Goal: Task Accomplishment & Management: Complete application form

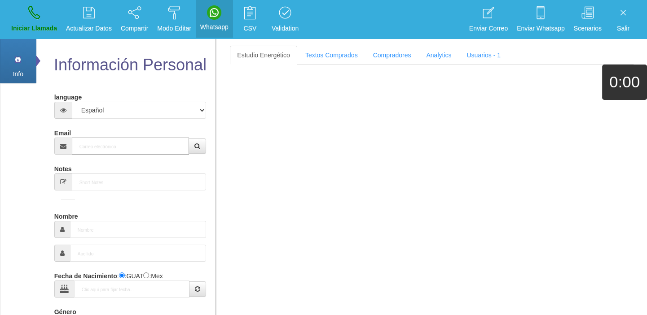
paste input "[EMAIL_ADDRESS][DOMAIN_NAME]"
click at [119, 150] on input "[EMAIL_ADDRESS][DOMAIN_NAME]" at bounding box center [131, 146] width 118 height 17
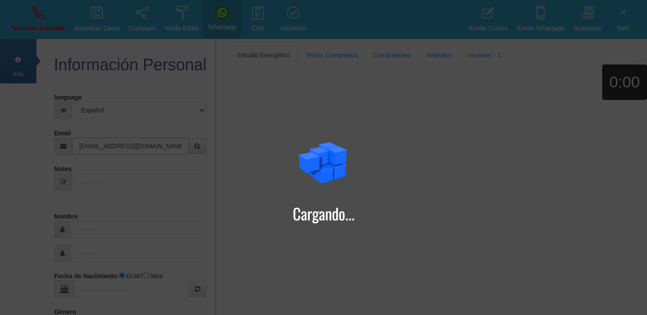
type input "[EMAIL_ADDRESS][DOMAIN_NAME]"
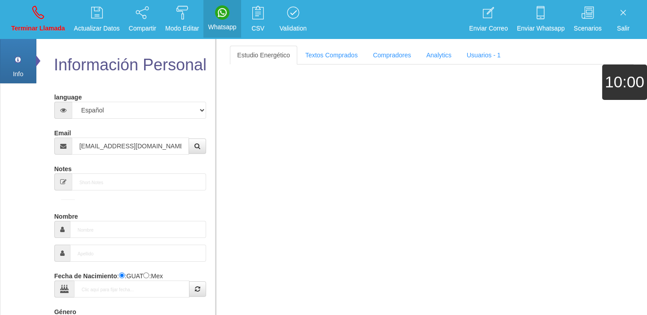
type input "[DATE]"
select select "4"
type input "Comprador bajo"
type input "[PERSON_NAME]"
select select "2"
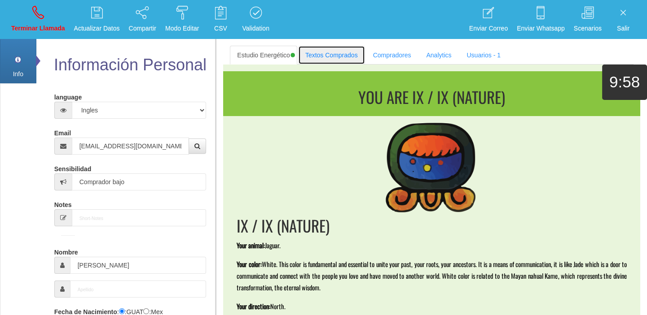
click at [311, 64] on link "Textos Comprados" at bounding box center [331, 55] width 67 height 19
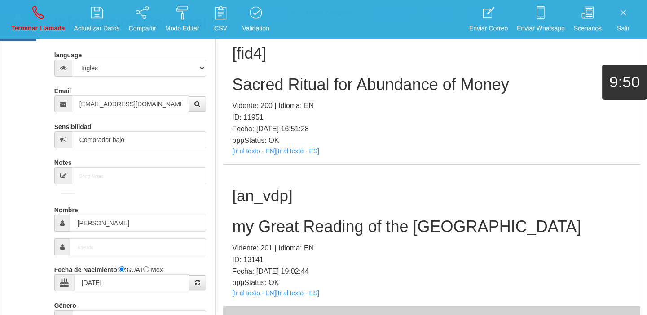
scroll to position [125, 0]
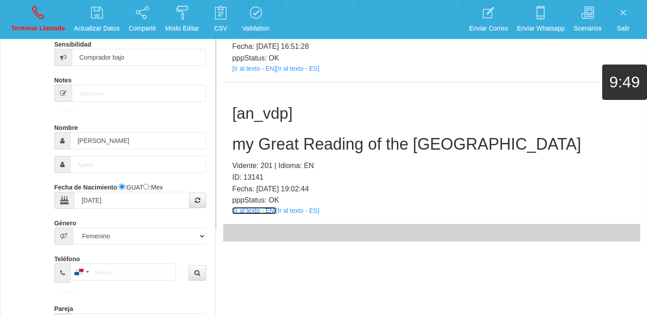
click at [258, 212] on link "[Ir al texto - EN]" at bounding box center [254, 210] width 44 height 7
click at [276, 139] on h2 "my Great Reading of the [GEOGRAPHIC_DATA]" at bounding box center [431, 145] width 399 height 18
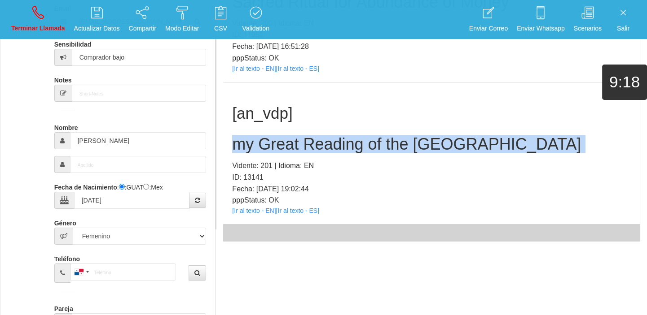
click at [276, 139] on h2 "my Great Reading of the [GEOGRAPHIC_DATA]" at bounding box center [431, 145] width 399 height 18
copy h2 "my Great Reading of the [GEOGRAPHIC_DATA]"
click at [13, 4] on link "Terminar Llamada" at bounding box center [38, 20] width 60 height 34
select select "0"
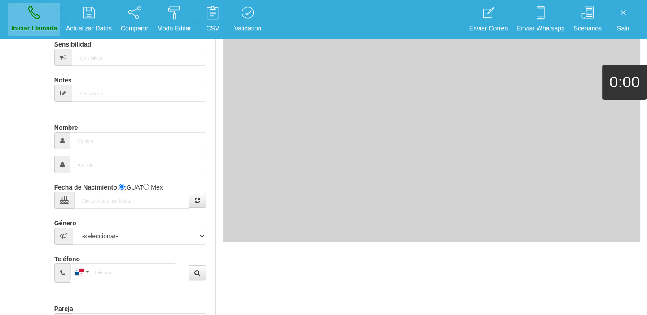
scroll to position [0, 0]
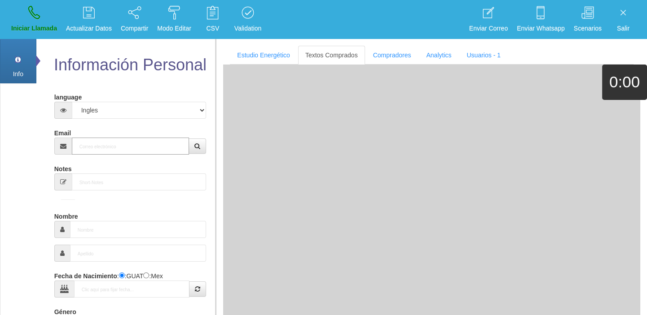
click at [106, 139] on input "Email" at bounding box center [131, 146] width 118 height 17
paste input "[EMAIL_ADDRESS][DOMAIN_NAME]"
type input "[EMAIL_ADDRESS][DOMAIN_NAME]"
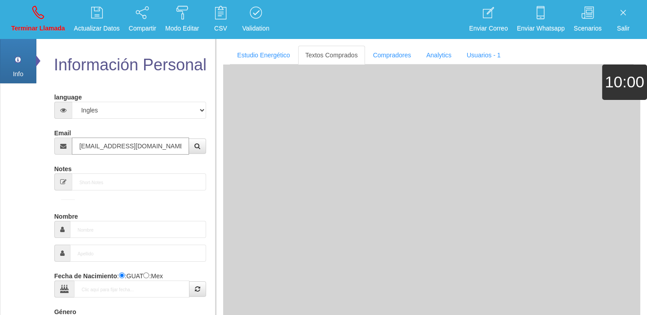
type input "[DATE]"
type input "Buen Comprador"
type input "[PERSON_NAME]"
select select "2"
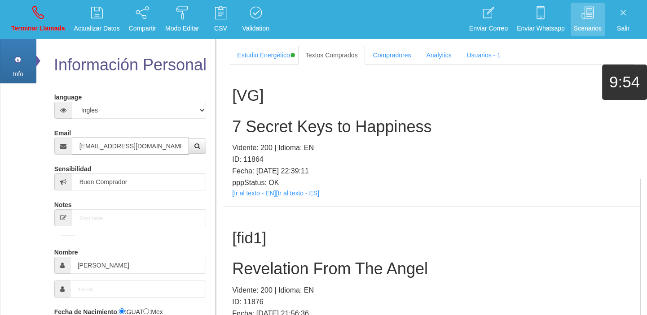
type input "[EMAIL_ADDRESS][DOMAIN_NAME]"
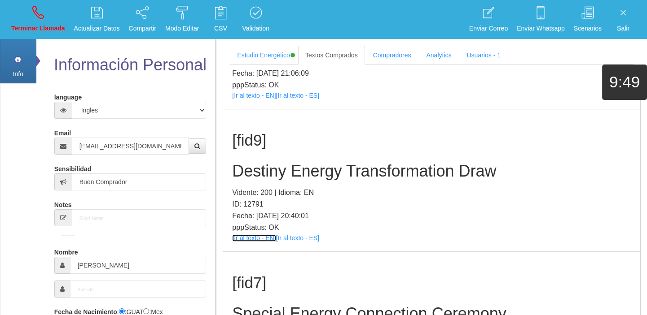
click at [247, 238] on link "[Ir al texto - EN]" at bounding box center [254, 238] width 44 height 7
click at [276, 175] on h2 "Destiny Energy Transformation Draw" at bounding box center [431, 171] width 399 height 18
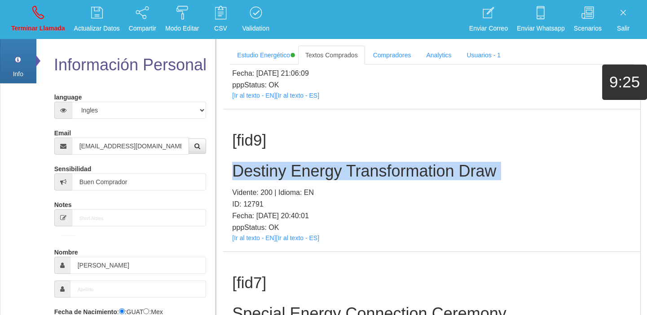
click at [276, 175] on h2 "Destiny Energy Transformation Draw" at bounding box center [431, 171] width 399 height 18
copy h2 "Destiny Energy Transformation Draw"
click at [50, 26] on p "Terminar Llamada" at bounding box center [38, 28] width 54 height 10
select select "0"
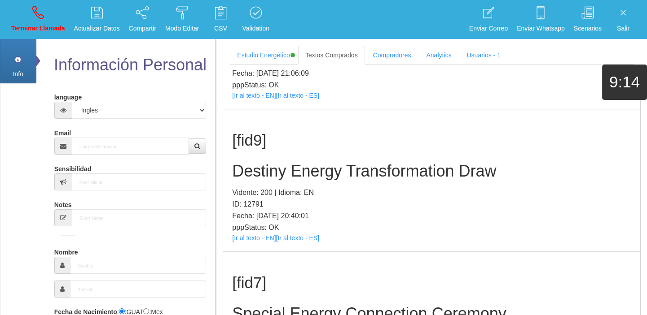
scroll to position [0, 0]
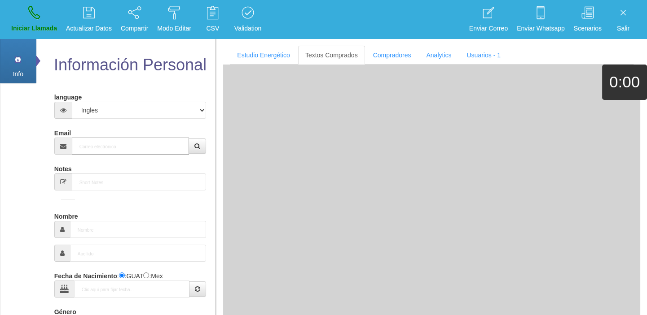
paste input "[PERSON_NAME][EMAIL_ADDRESS][DOMAIN_NAME]"
type input "[PERSON_NAME][EMAIL_ADDRESS][DOMAIN_NAME]"
click at [131, 146] on input "[PERSON_NAME][EMAIL_ADDRESS][DOMAIN_NAME]" at bounding box center [131, 146] width 118 height 17
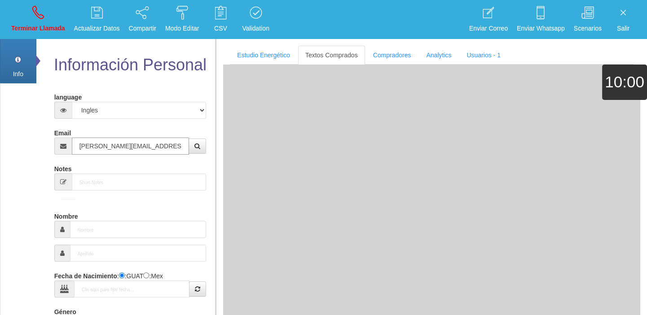
type input "14 Dic 1953"
select select
type input "Comprador bajo"
type input "[PERSON_NAME]"
select select "2"
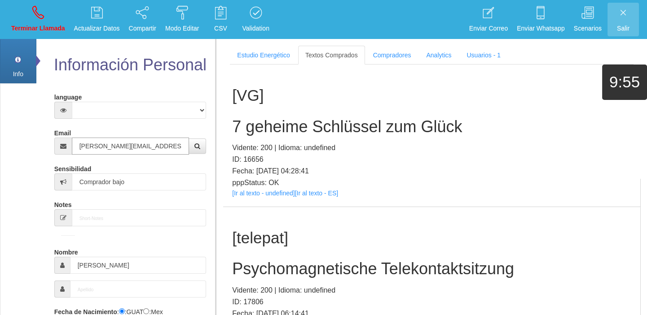
type input "[PERSON_NAME][EMAIL_ADDRESS][DOMAIN_NAME]"
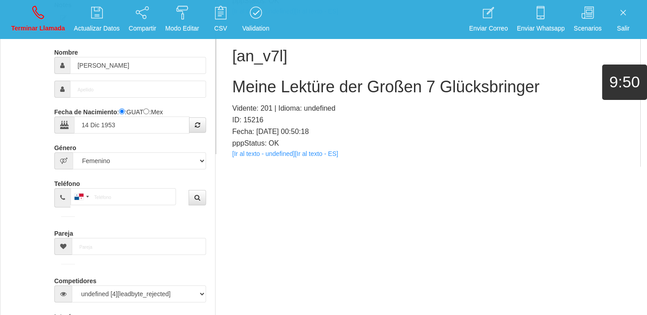
scroll to position [281, 0]
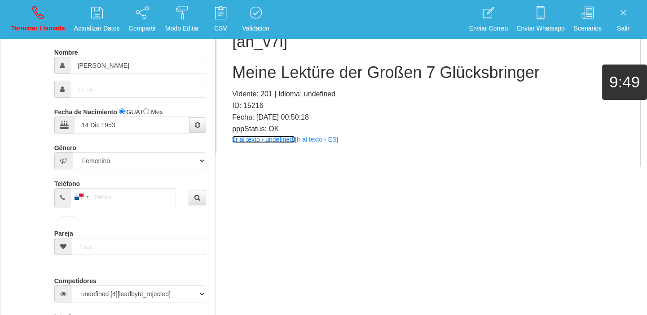
click at [244, 138] on link "[Ir al texto - undefined]" at bounding box center [263, 139] width 62 height 7
click at [276, 81] on div "[an_v7l] Meine Lektüre der Großen 7 Glücksbringer Vidente: 201 | Idioma: undefi…" at bounding box center [431, 82] width 417 height 142
click at [275, 77] on h2 "Meine Lektüre der Großen 7 Glücksbringer" at bounding box center [431, 73] width 399 height 18
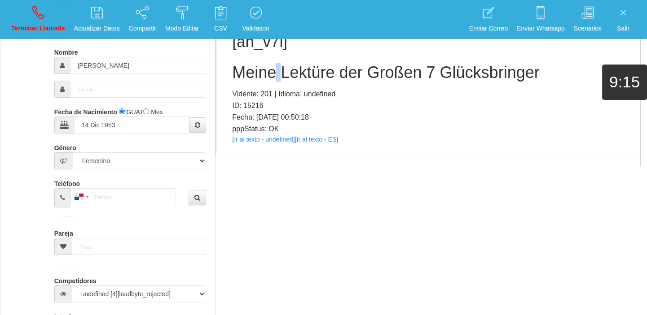
click at [275, 77] on h2 "Meine Lektüre der Großen 7 Glücksbringer" at bounding box center [431, 73] width 399 height 18
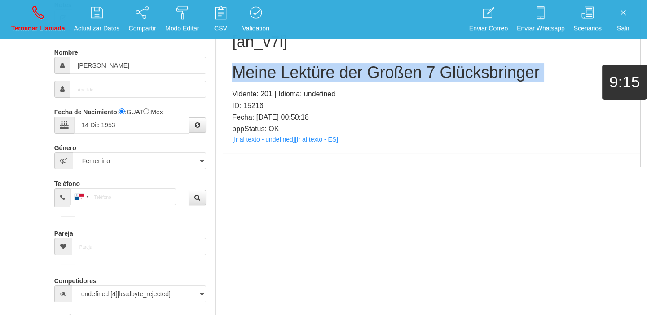
click at [275, 77] on h2 "Meine Lektüre der Großen 7 Glücksbringer" at bounding box center [431, 73] width 399 height 18
copy h2 "Meine Lektüre der Großen 7 Glücksbringer"
click at [36, 20] on link "Terminar Llamada" at bounding box center [38, 20] width 60 height 34
select select "0"
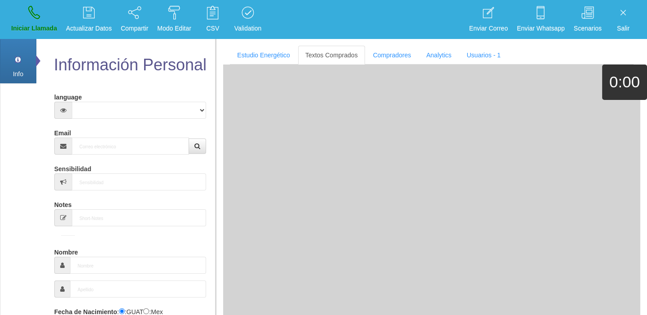
scroll to position [0, 0]
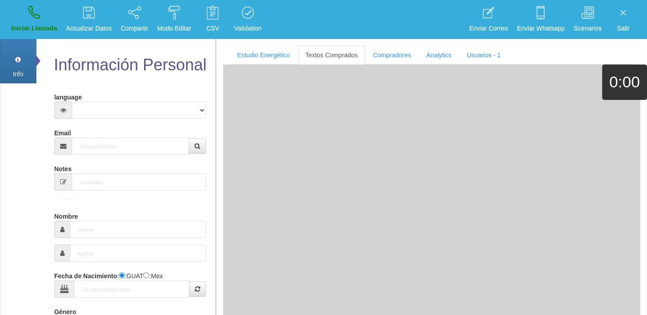
click at [98, 136] on div "Email" at bounding box center [130, 140] width 152 height 29
paste input "[EMAIL_ADDRESS][DOMAIN_NAME]"
click at [98, 141] on input "[EMAIL_ADDRESS][DOMAIN_NAME]" at bounding box center [131, 146] width 118 height 17
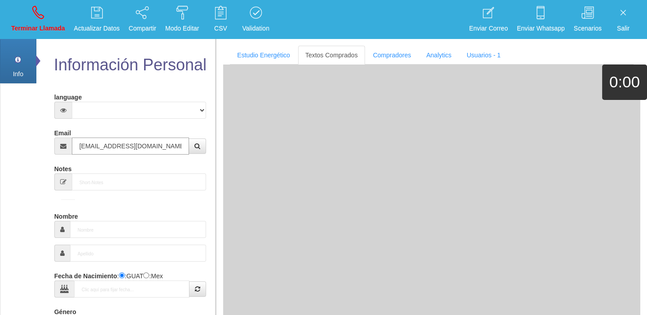
type input "[EMAIL_ADDRESS][DOMAIN_NAME]"
type input "[DATE]"
select select "1"
type input "Excelente Comprador"
type input "Ilda"
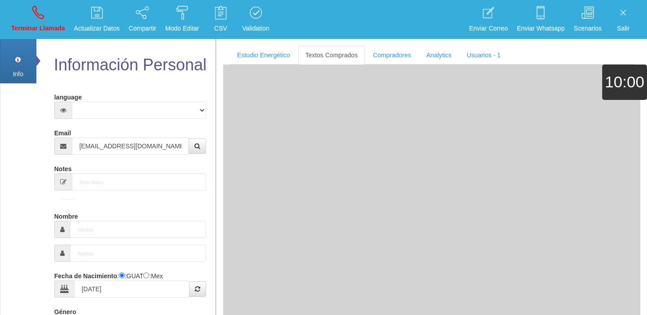
select select "2"
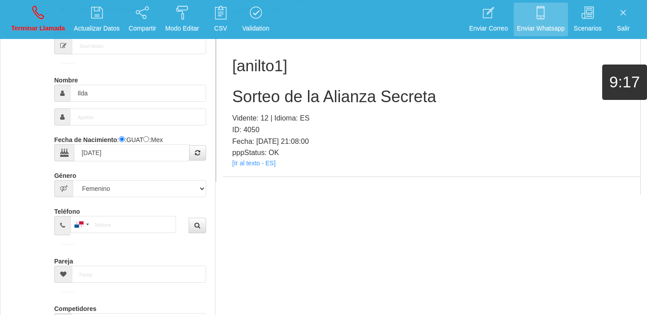
scroll to position [27919, 0]
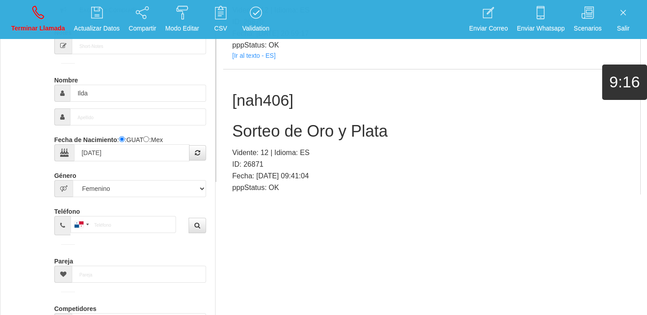
click at [236, 195] on link "[Ir al texto - ES]" at bounding box center [253, 198] width 43 height 7
click at [269, 122] on h2 "Sorteo de Oro y Plata" at bounding box center [431, 131] width 399 height 18
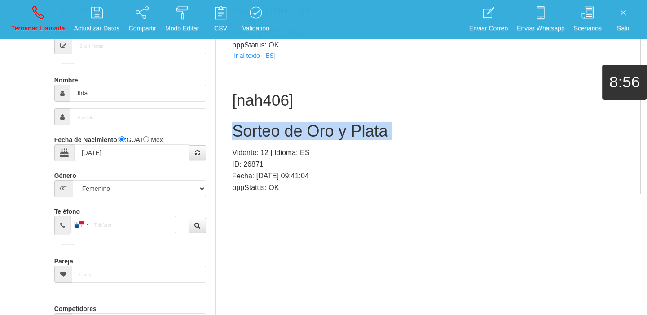
click at [269, 122] on h2 "Sorteo de Oro y Plata" at bounding box center [431, 131] width 399 height 18
copy h2 "Sorteo de Oro y Plata"
click at [39, 9] on icon at bounding box center [38, 12] width 12 height 14
select select "0"
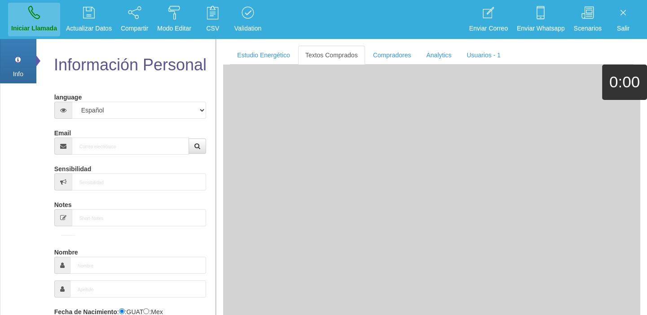
scroll to position [0, 0]
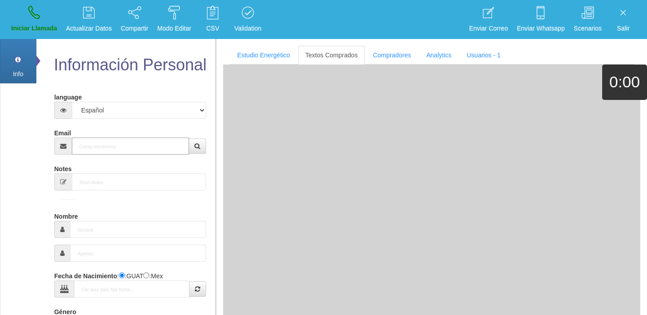
click at [117, 148] on input "Email" at bounding box center [131, 146] width 118 height 17
paste input "[EMAIL_ADDRESS][DOMAIN_NAME]"
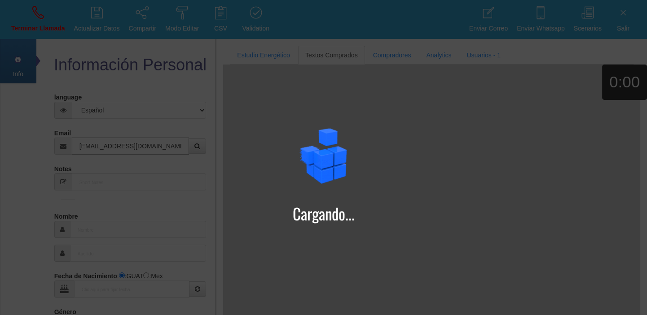
type input "[EMAIL_ADDRESS][DOMAIN_NAME]"
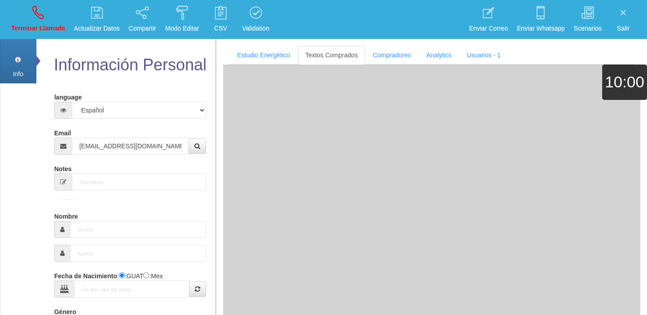
type input "[DATE]"
select select "4"
type input "Comprador simple"
type input "[PERSON_NAME]"
select select "2"
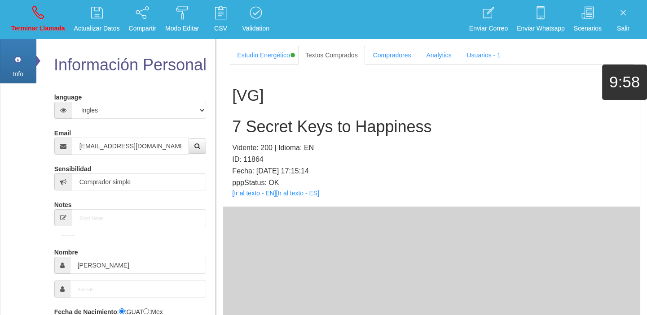
drag, startPoint x: 243, startPoint y: 197, endPoint x: 233, endPoint y: 191, distance: 11.7
click at [239, 195] on div "[VG] 7 Secret Keys to Happiness Vidente: 200 | Idioma: EN ID: 11864 Fecha: [DAT…" at bounding box center [431, 136] width 417 height 142
click at [233, 191] on link "[Ir al texto - EN]" at bounding box center [254, 193] width 44 height 7
click at [289, 123] on h2 "7 Secret Keys to Happiness" at bounding box center [431, 127] width 399 height 18
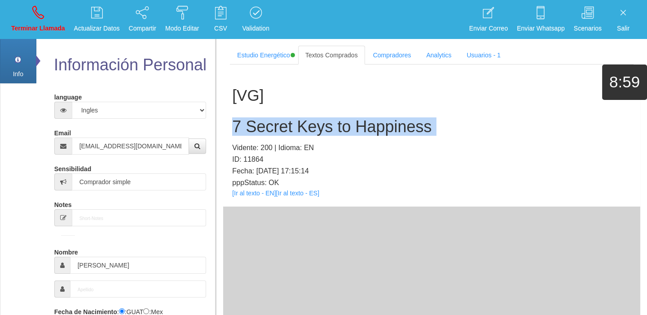
click at [289, 123] on h2 "7 Secret Keys to Happiness" at bounding box center [431, 127] width 399 height 18
copy h2 "7 Secret Keys to Happiness"
click at [40, 33] on p "Terminar Llamada" at bounding box center [38, 28] width 54 height 10
select select "0"
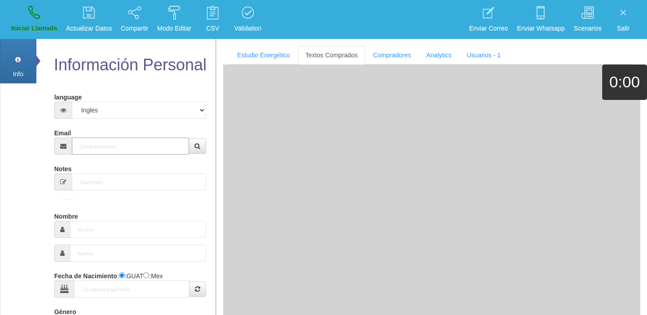
drag, startPoint x: 116, startPoint y: 153, endPoint x: 110, endPoint y: 149, distance: 7.7
click at [116, 154] on input "Email" at bounding box center [131, 146] width 118 height 17
paste input "[EMAIL_ADDRESS][DOMAIN_NAME]"
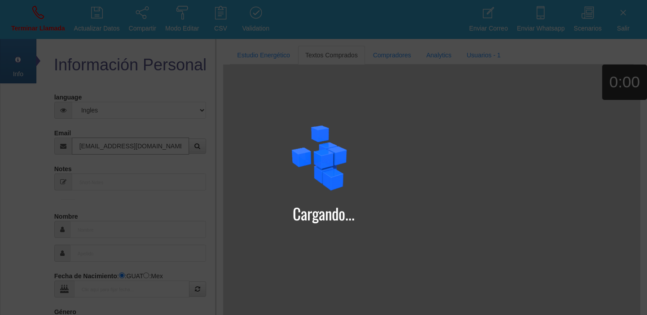
type input "[EMAIL_ADDRESS][DOMAIN_NAME]"
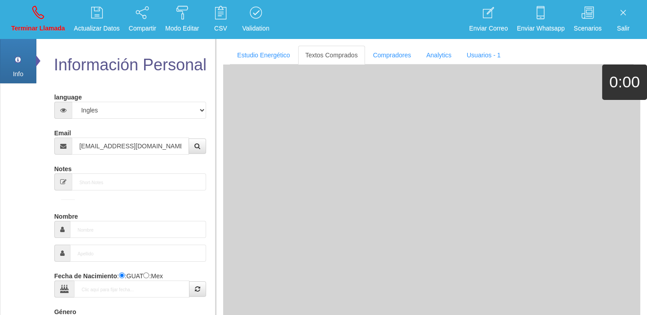
type input "[DATE]"
type input "Comprador bajo"
type input "Heike"
select select "1"
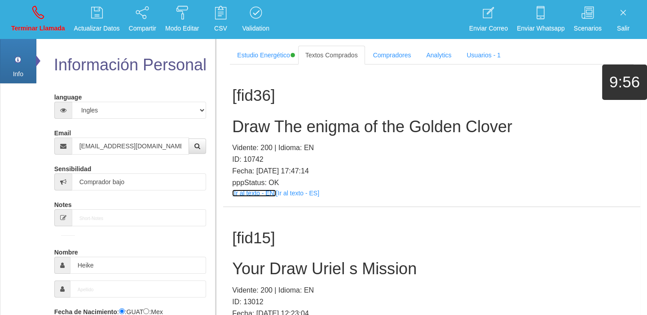
click at [247, 191] on link "[Ir al texto - EN]" at bounding box center [254, 193] width 44 height 7
click at [285, 145] on p "Vidente: 200 | Idioma: EN" at bounding box center [431, 148] width 399 height 12
click at [272, 129] on h2 "Draw The enigma of the Golden Clover" at bounding box center [431, 127] width 399 height 18
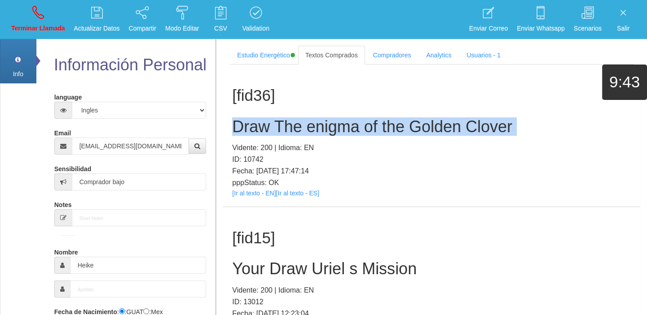
click at [272, 129] on h2 "Draw The enigma of the Golden Clover" at bounding box center [431, 127] width 399 height 18
copy h2 "Draw The enigma of the Golden Clover"
drag, startPoint x: 45, startPoint y: 20, endPoint x: 52, endPoint y: 47, distance: 27.9
click at [45, 19] on link "Terminar Llamada" at bounding box center [38, 20] width 60 height 34
select select "0"
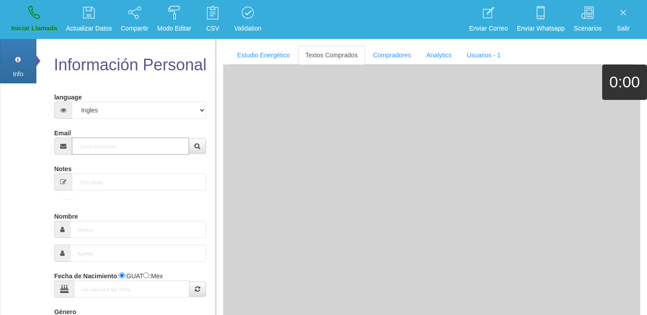
click at [112, 145] on input "Email" at bounding box center [131, 146] width 118 height 17
paste input "[EMAIL_ADDRESS][DOMAIN_NAME]"
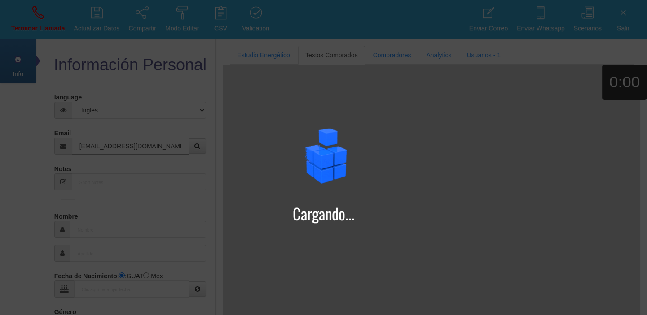
type input "[EMAIL_ADDRESS][DOMAIN_NAME]"
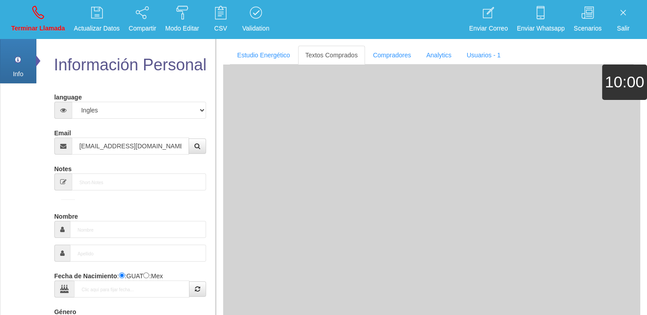
type input "[DATE]"
select select "3"
type input "Excelente Comprador"
type input "[PERSON_NAME]"
select select "1"
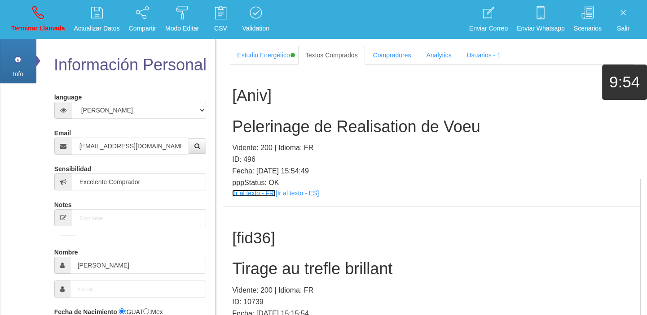
click at [252, 192] on link "[Ir al texto - FR]" at bounding box center [253, 193] width 43 height 7
click at [293, 136] on div "[Aniv] Pelerinage de Realisation de Voeu Vidente: 200 | Idioma: FR ID: 496 Fech…" at bounding box center [431, 136] width 417 height 142
click at [290, 128] on h2 "Pelerinage de Realisation de Voeu" at bounding box center [431, 127] width 399 height 18
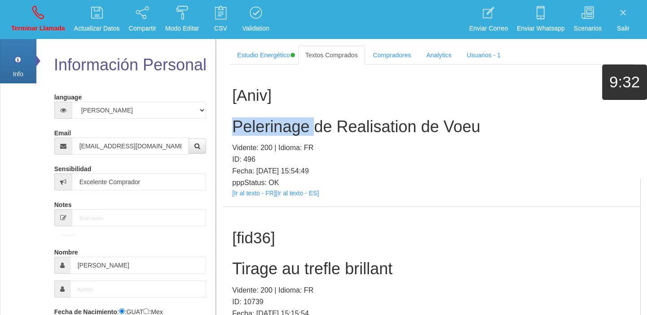
click at [289, 127] on h2 "Pelerinage de Realisation de Voeu" at bounding box center [431, 127] width 399 height 18
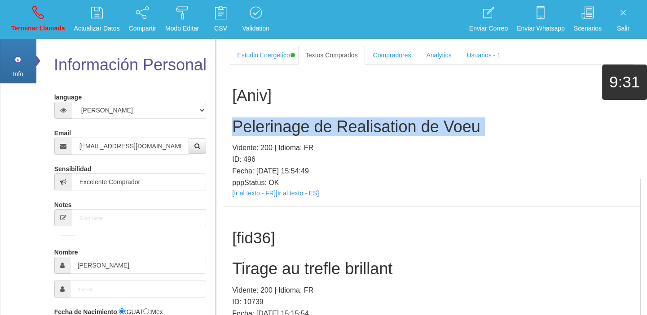
click at [289, 127] on h2 "Pelerinage de Realisation de Voeu" at bounding box center [431, 127] width 399 height 18
copy h2 "Pelerinage de Realisation de Voeu"
drag, startPoint x: 38, startPoint y: 21, endPoint x: 52, endPoint y: 67, distance: 48.4
click at [38, 21] on link "Terminar Llamada" at bounding box center [38, 20] width 60 height 34
select select "0"
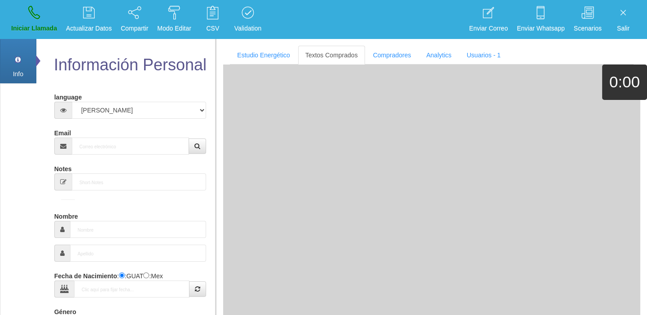
drag, startPoint x: 93, startPoint y: 132, endPoint x: 99, endPoint y: 145, distance: 14.3
click at [93, 133] on div "Email" at bounding box center [130, 140] width 152 height 29
click at [99, 145] on input "Email" at bounding box center [131, 146] width 118 height 17
paste input "[EMAIL_ADDRESS][DOMAIN_NAME]"
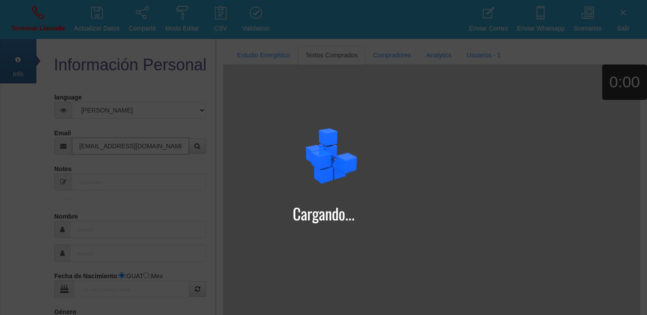
type input "[EMAIL_ADDRESS][DOMAIN_NAME]"
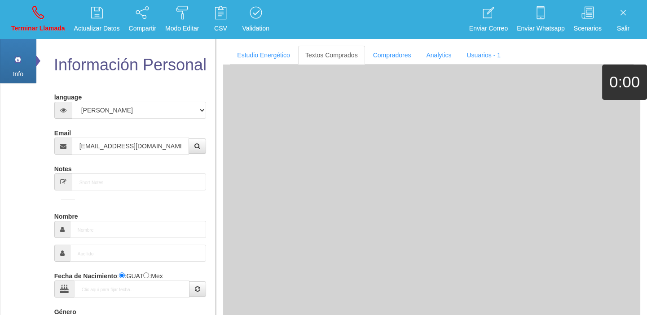
type input "[DATE]"
select select "1"
type input "Excelente Comprador"
type input "[PERSON_NAME]"
select select "1"
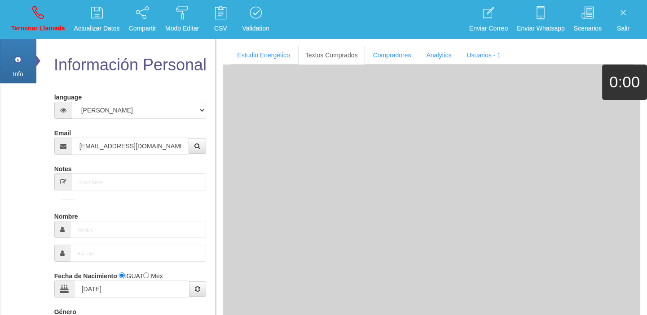
type input "[PHONE_NUMBER]"
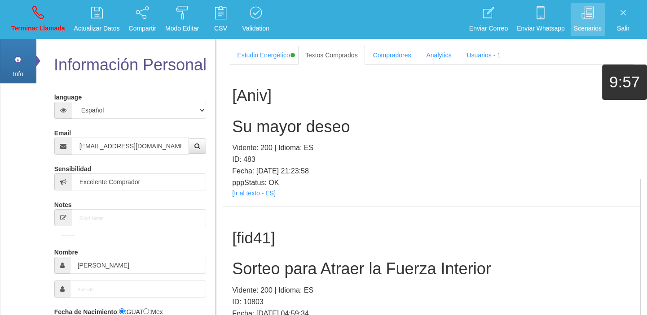
scroll to position [525, 0]
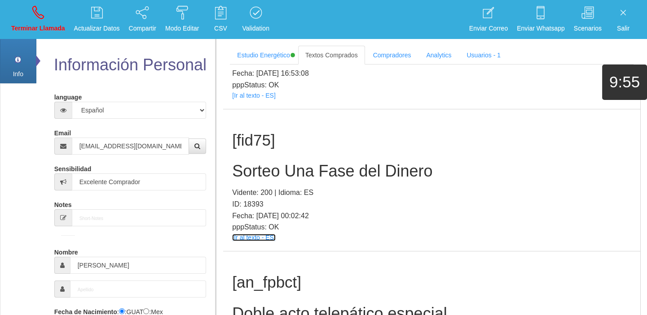
click at [267, 234] on link "[Ir al texto - ES]" at bounding box center [253, 237] width 43 height 7
click at [264, 168] on h2 "Sorteo Una Fase del Dinero" at bounding box center [431, 171] width 399 height 18
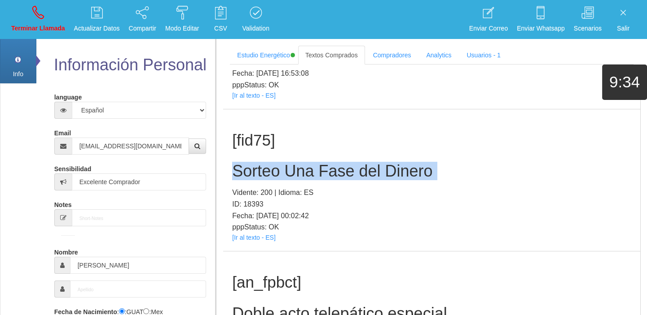
click at [264, 168] on h2 "Sorteo Una Fase del Dinero" at bounding box center [431, 171] width 399 height 18
copy h2 "Sorteo Una Fase del Dinero"
click at [44, 18] on icon at bounding box center [38, 12] width 12 height 14
select select "0"
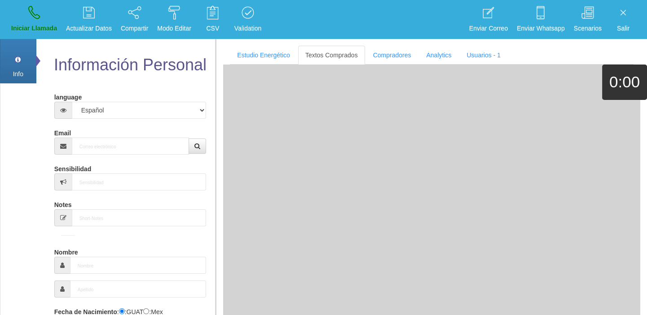
scroll to position [0, 0]
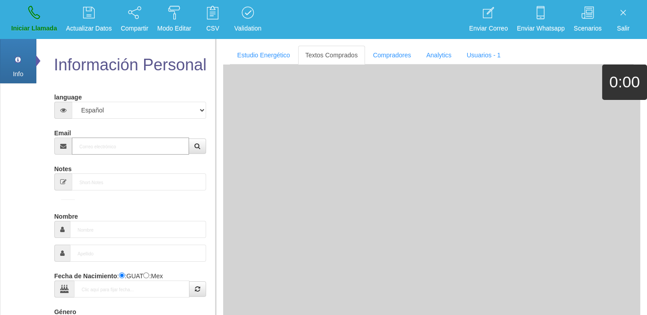
click at [119, 139] on input "Email" at bounding box center [131, 146] width 118 height 17
paste input "[EMAIL_ADDRESS][DOMAIN_NAME]"
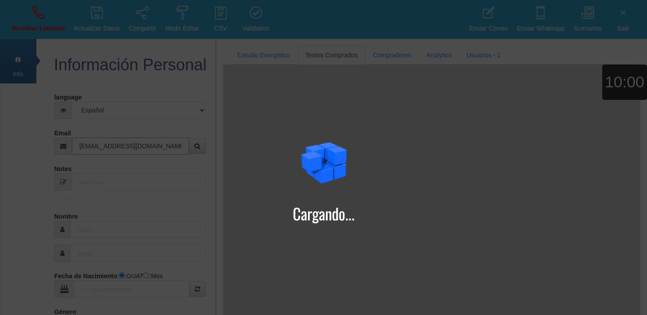
type input "[EMAIL_ADDRESS][DOMAIN_NAME]"
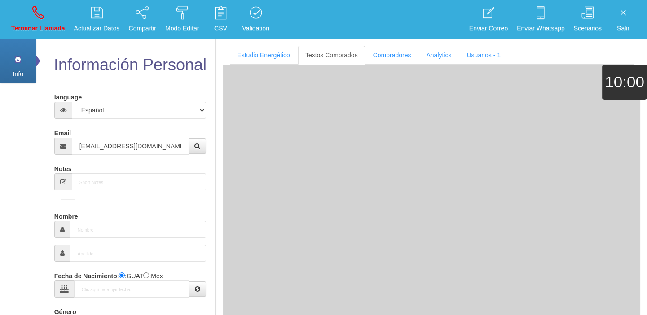
type input "[DATE]"
type input "Excelente Comprador"
type input "Cari"
select select "1"
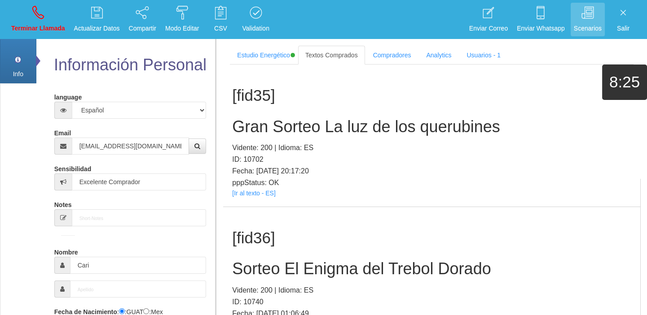
scroll to position [3946, 0]
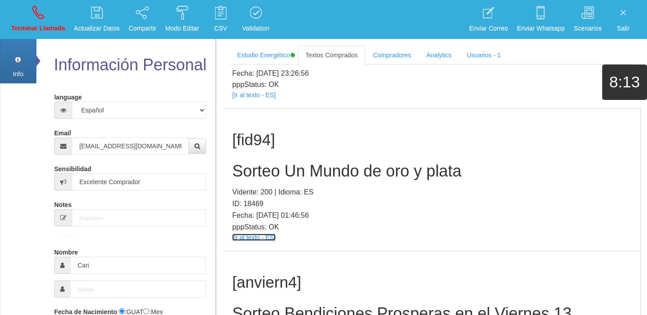
click at [242, 240] on link "[Ir al texto - ES]" at bounding box center [253, 237] width 43 height 7
click at [319, 157] on div "[fid94] Sorteo Un Mundo de oro y plata Vidente: 200 | Idioma: ES ID: 18469 Fech…" at bounding box center [431, 180] width 417 height 142
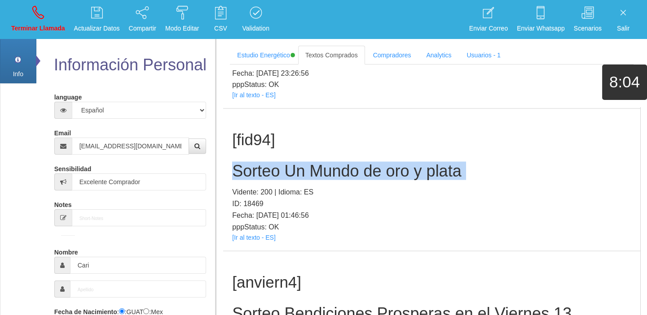
click at [319, 157] on div "[fid94] Sorteo Un Mundo de oro y plata Vidente: 200 | Idioma: ES ID: 18469 Fech…" at bounding box center [431, 180] width 417 height 142
copy h2 "Sorteo Un Mundo de oro y plata"
click at [28, 27] on p "Terminar Llamada" at bounding box center [38, 28] width 54 height 10
select select "0"
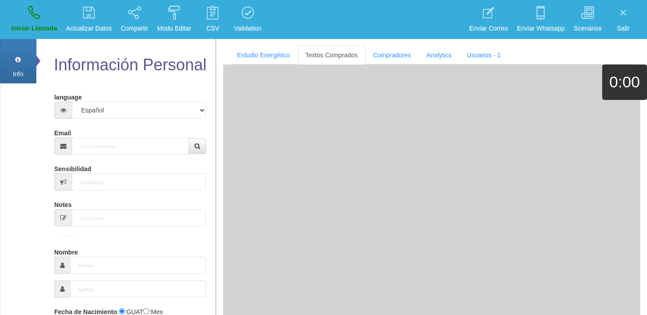
scroll to position [0, 0]
click at [121, 139] on input "Email" at bounding box center [131, 146] width 118 height 17
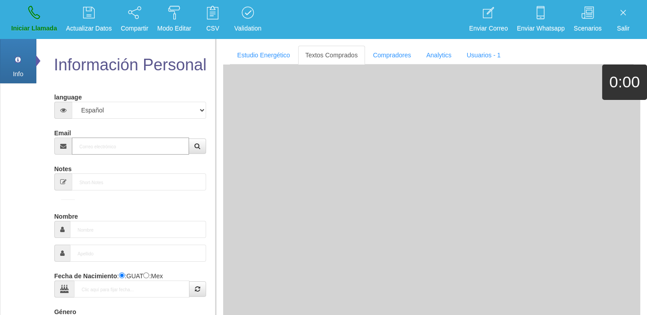
paste input "[EMAIL_ADDRESS][DOMAIN_NAME]"
type input "[EMAIL_ADDRESS][DOMAIN_NAME]"
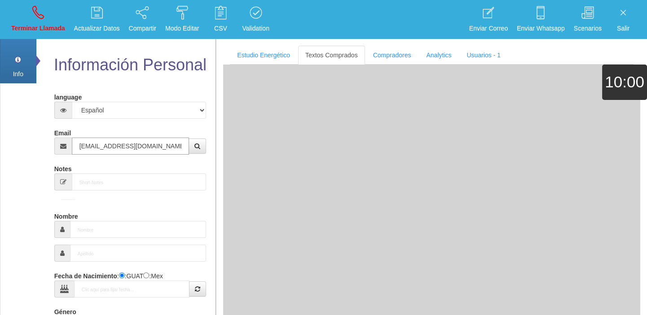
type input "[DATE]"
type input "Excelente Comprador"
type input "[PERSON_NAME]"
select select "1"
type input "+"
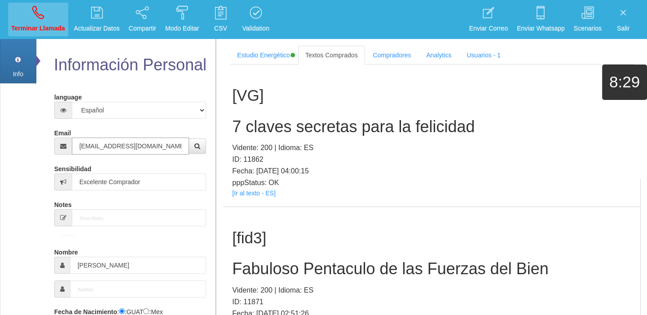
type input "[EMAIL_ADDRESS][DOMAIN_NAME]"
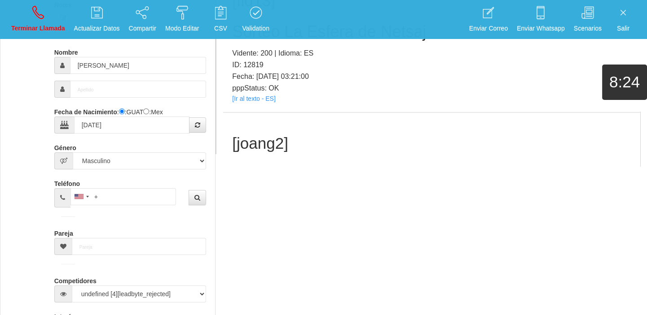
scroll to position [1992, 0]
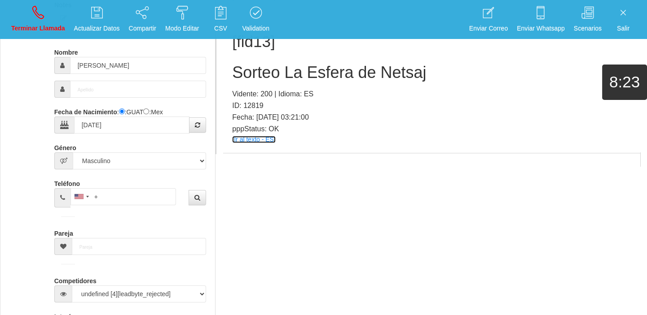
click at [259, 136] on link "[Ir al texto - ES]" at bounding box center [253, 139] width 43 height 7
click at [246, 70] on h2 "Sorteo La Esfera de Netsaj" at bounding box center [431, 73] width 399 height 18
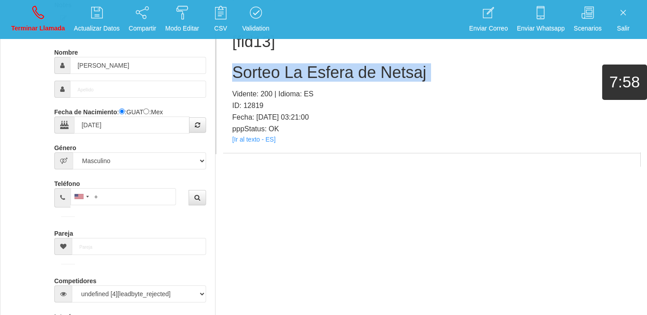
click at [246, 70] on h2 "Sorteo La Esfera de Netsaj" at bounding box center [431, 73] width 399 height 18
copy h2 "Sorteo La Esfera de Netsaj"
drag, startPoint x: 37, startPoint y: 25, endPoint x: 366, endPoint y: 54, distance: 330.2
click at [37, 25] on p "Terminar Llamada" at bounding box center [38, 28] width 54 height 10
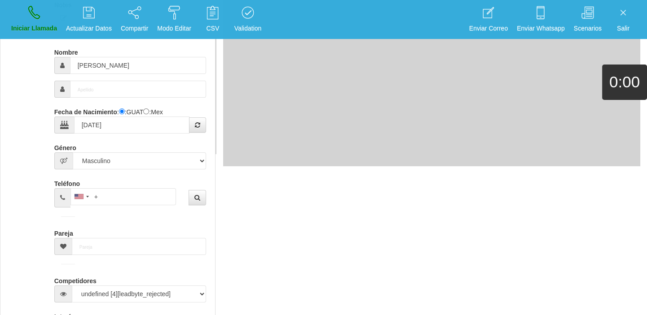
select select "0"
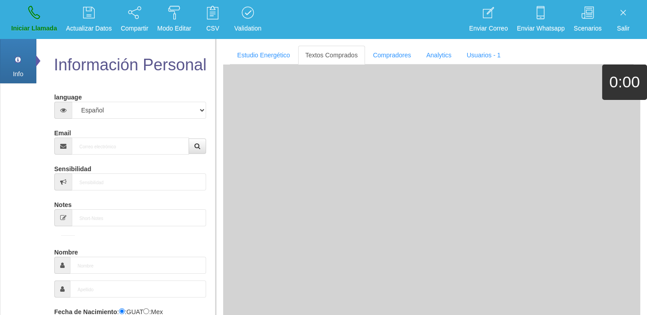
scroll to position [0, 0]
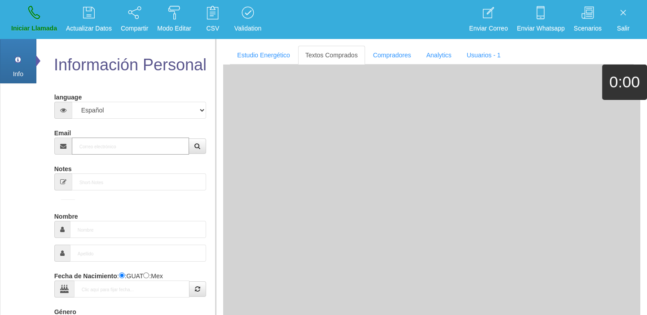
click at [115, 141] on input "Email" at bounding box center [131, 146] width 118 height 17
paste input "[EMAIL_ADDRESS][DOMAIN_NAME]"
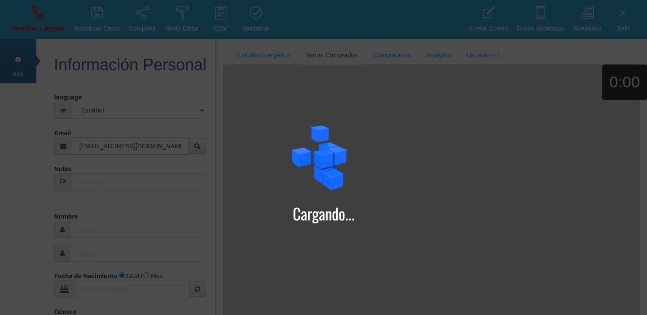
type input "[EMAIL_ADDRESS][DOMAIN_NAME]"
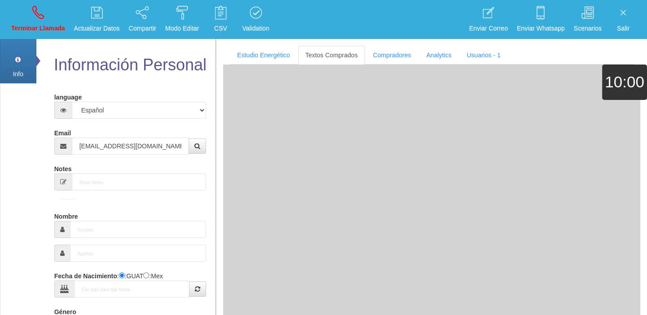
type input "[DATE]"
select select "4"
type input "Comprador simple"
type input "Debra"
select select "2"
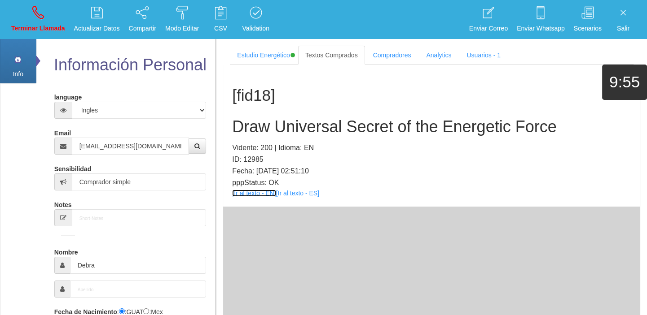
click at [248, 194] on link "[Ir al texto - EN]" at bounding box center [254, 193] width 44 height 7
click at [259, 123] on h2 "Draw Universal Secret of the Energetic Force" at bounding box center [431, 127] width 399 height 18
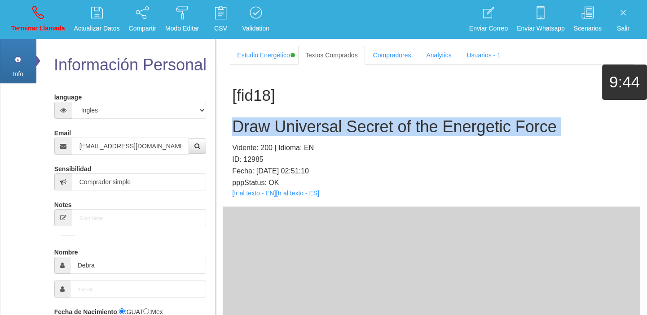
click at [259, 123] on h2 "Draw Universal Secret of the Energetic Force" at bounding box center [431, 127] width 399 height 18
click at [32, 25] on p "Terminar Llamada" at bounding box center [38, 28] width 54 height 10
select select "0"
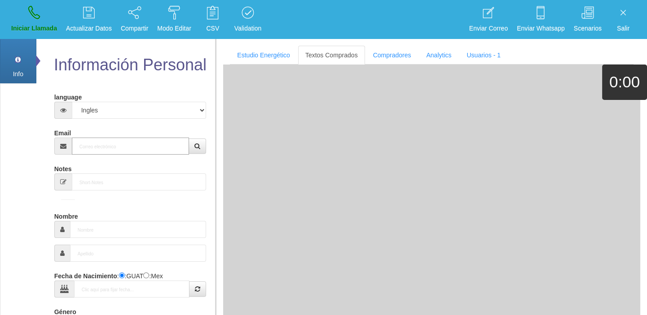
click at [107, 140] on input "Email" at bounding box center [131, 146] width 118 height 17
paste input "[EMAIL_ADDRESS][DOMAIN_NAME]"
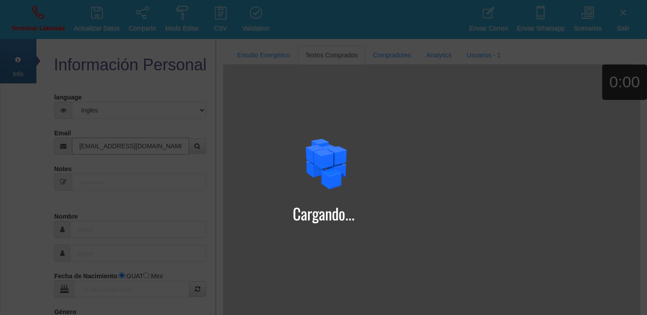
type input "[EMAIL_ADDRESS][DOMAIN_NAME]"
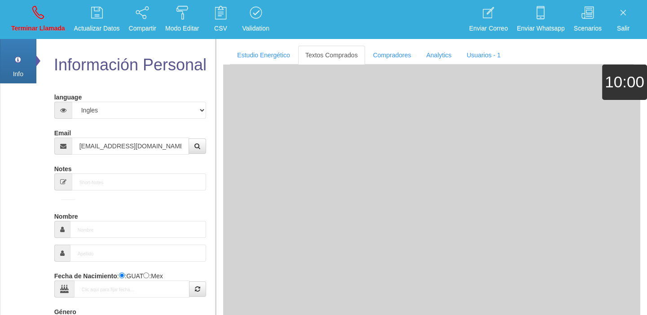
type input "[DATE]"
type input "Buen Comprador"
type input "[PERSON_NAME]"
select select "2"
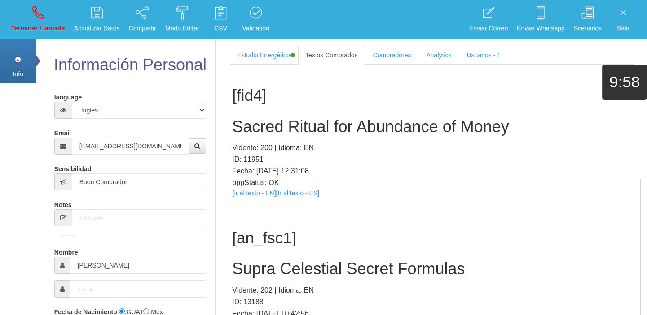
scroll to position [953, 0]
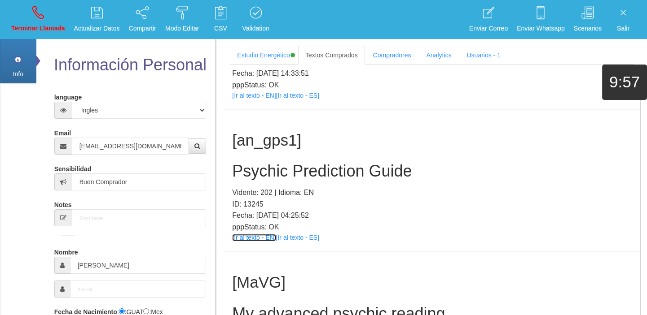
click at [265, 235] on link "[Ir al texto - EN]" at bounding box center [254, 237] width 44 height 7
click at [283, 162] on h2 "Psychic Prediction Guide" at bounding box center [431, 171] width 399 height 18
click at [281, 162] on h2 "Psychic Prediction Guide" at bounding box center [431, 171] width 399 height 18
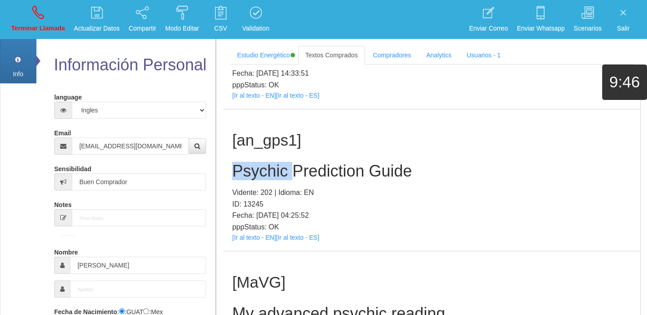
click at [281, 162] on h2 "Psychic Prediction Guide" at bounding box center [431, 171] width 399 height 18
drag, startPoint x: 281, startPoint y: 162, endPoint x: 184, endPoint y: 140, distance: 99.5
click at [281, 162] on h2 "Psychic Prediction Guide" at bounding box center [431, 171] width 399 height 18
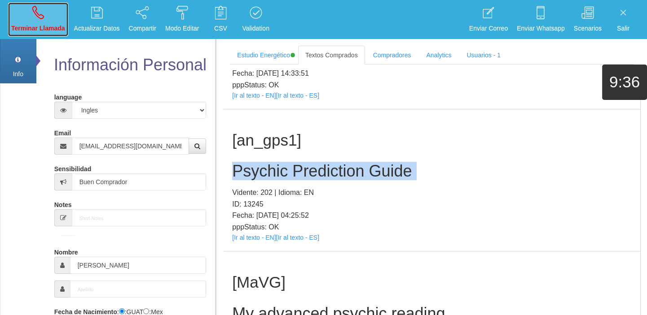
click at [25, 31] on p "Terminar Llamada" at bounding box center [38, 28] width 54 height 10
select select "0"
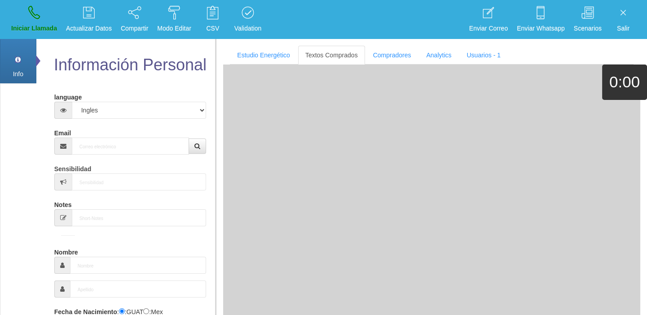
scroll to position [0, 0]
drag, startPoint x: 120, startPoint y: 168, endPoint x: 110, endPoint y: 148, distance: 22.3
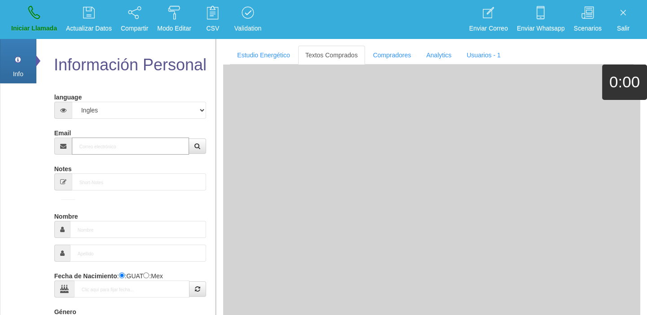
click at [110, 148] on input "Email" at bounding box center [131, 146] width 118 height 17
paste input "[EMAIL_ADDRESS][DOMAIN_NAME]"
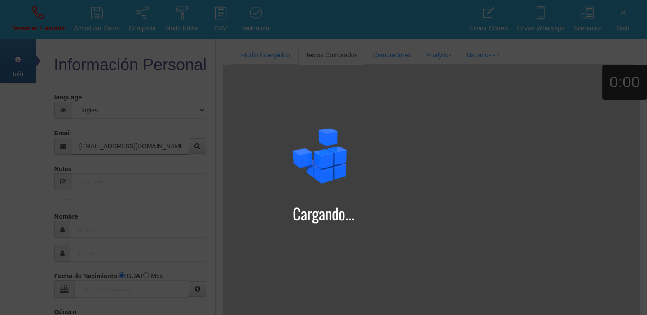
type input "[EMAIL_ADDRESS][DOMAIN_NAME]"
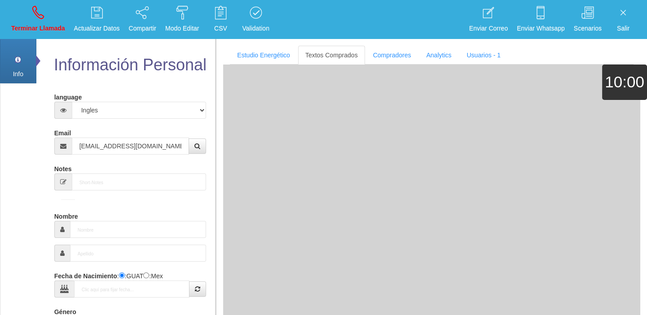
type input "[DATE]"
type input "Comprador bajo"
type input "[PERSON_NAME]"
select select "1"
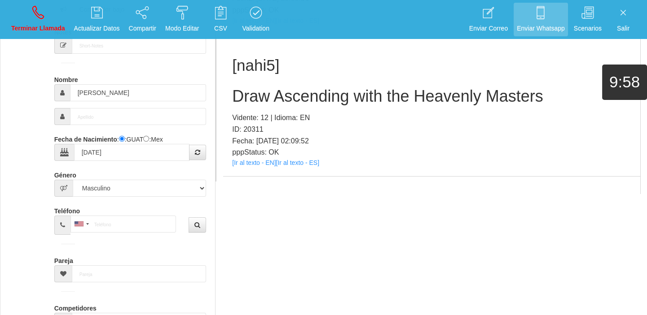
scroll to position [126, 0]
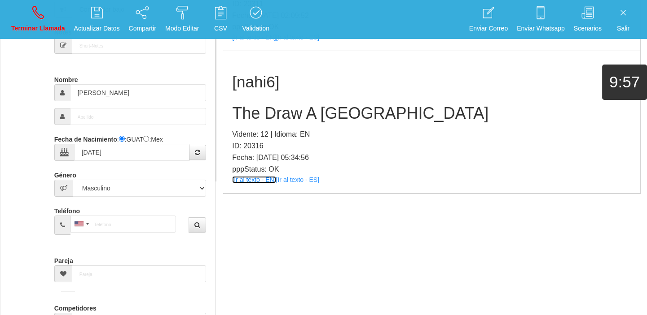
click at [254, 182] on link "[Ir al texto - EN]" at bounding box center [254, 179] width 44 height 7
click at [272, 106] on h2 "The Draw A [GEOGRAPHIC_DATA]" at bounding box center [431, 114] width 399 height 18
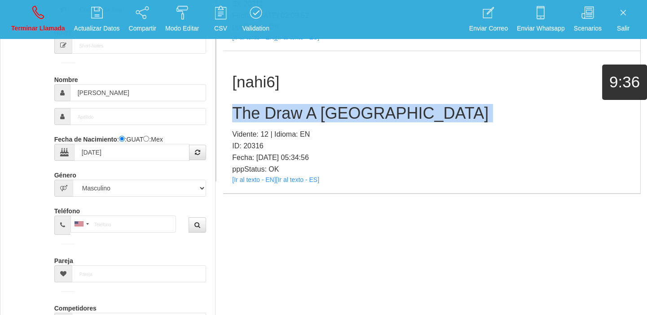
click at [272, 106] on h2 "The Draw A [GEOGRAPHIC_DATA]" at bounding box center [431, 114] width 399 height 18
click at [66, 12] on link "Terminar Llamada" at bounding box center [38, 20] width 60 height 34
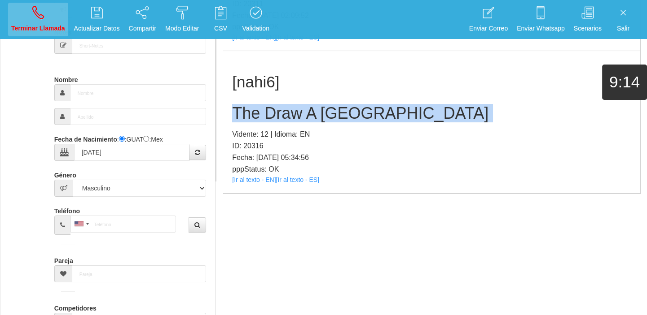
select select "0"
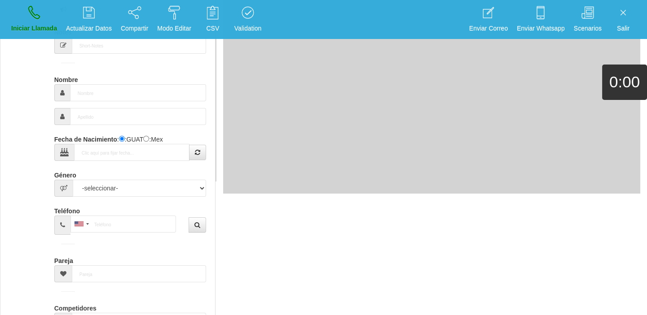
scroll to position [0, 0]
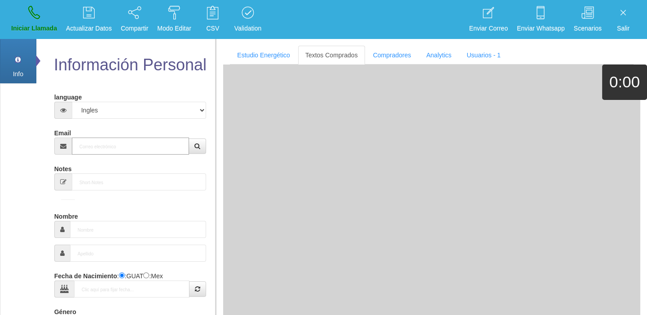
click at [153, 151] on input "Email" at bounding box center [131, 146] width 118 height 17
paste input "[EMAIL_ADDRESS][DOMAIN_NAME]"
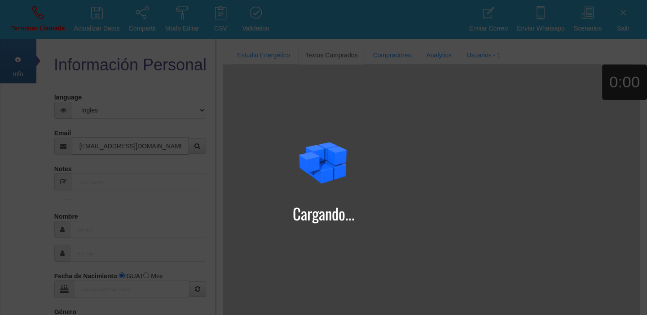
type input "[EMAIL_ADDRESS][DOMAIN_NAME]"
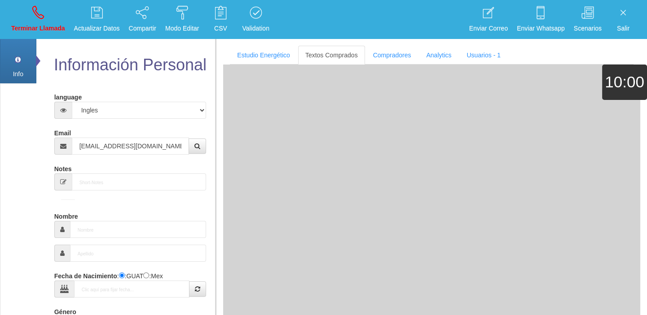
type input "[DATE]"
select select
type input "Comprador simple"
type input "[PERSON_NAME]"
select select "2"
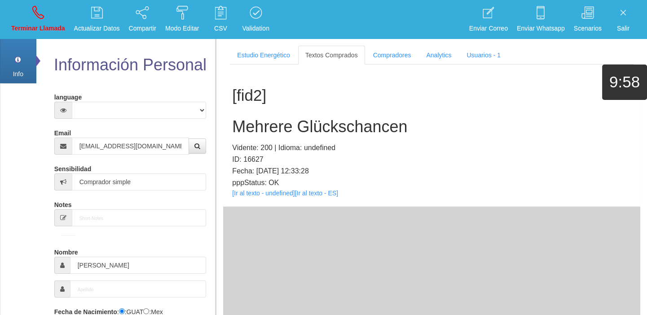
click at [247, 197] on div "[fid2] Mehrere Glückschancen Vidente: 200 | Idioma: undefined ID: 16627 Fecha: …" at bounding box center [431, 136] width 417 height 142
click at [240, 190] on link "[Ir al texto - undefined]" at bounding box center [263, 193] width 62 height 7
click at [260, 121] on h2 "Mehrere Glückschancen" at bounding box center [431, 127] width 399 height 18
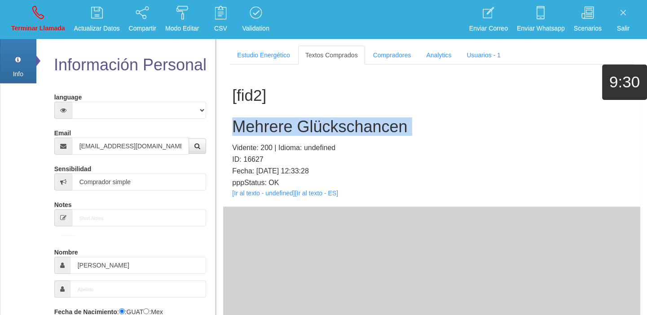
click at [260, 121] on h2 "Mehrere Glückschancen" at bounding box center [431, 127] width 399 height 18
click at [39, 13] on icon at bounding box center [38, 12] width 12 height 14
select select "0"
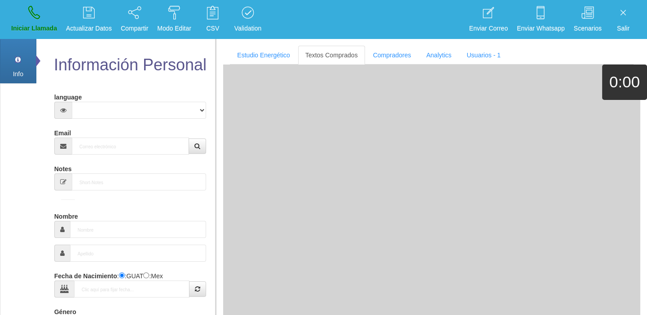
click at [107, 136] on div "Email" at bounding box center [130, 140] width 152 height 29
click at [108, 139] on input "Email" at bounding box center [131, 146] width 118 height 17
paste input "[EMAIL_ADDRESS][DOMAIN_NAME]"
type input "[EMAIL_ADDRESS][DOMAIN_NAME]"
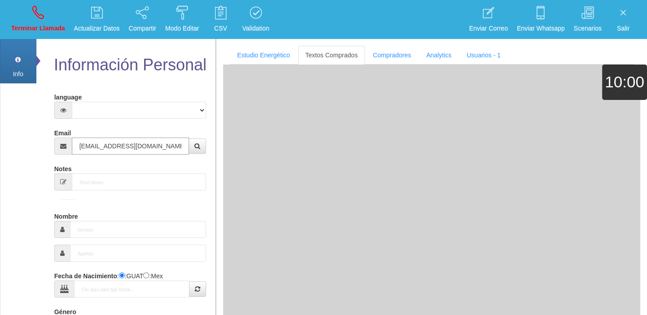
type input "[DATE]"
select select
type input "Excelente Comprador"
type input "[PERSON_NAME]"
select select "1"
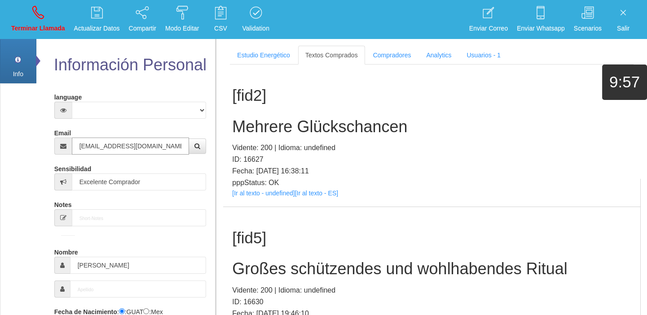
type input "[EMAIL_ADDRESS][DOMAIN_NAME]"
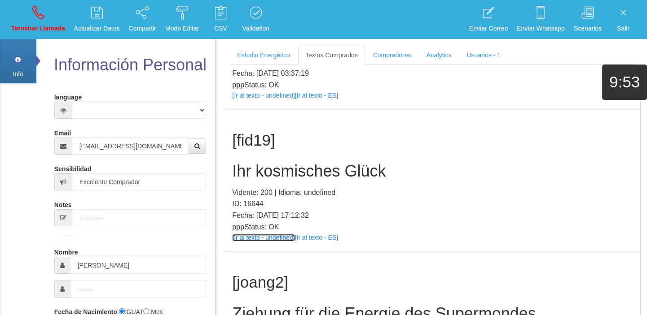
click at [266, 235] on link "[Ir al texto - undefined]" at bounding box center [263, 237] width 62 height 7
click at [276, 162] on h2 "Ihr kosmisches Glück" at bounding box center [431, 171] width 399 height 18
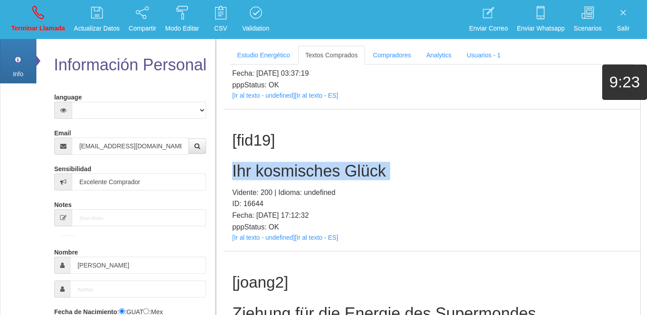
click at [276, 162] on h2 "Ihr kosmisches Glück" at bounding box center [431, 171] width 399 height 18
click at [57, 18] on link "Terminar Llamada" at bounding box center [38, 20] width 60 height 34
select select "0"
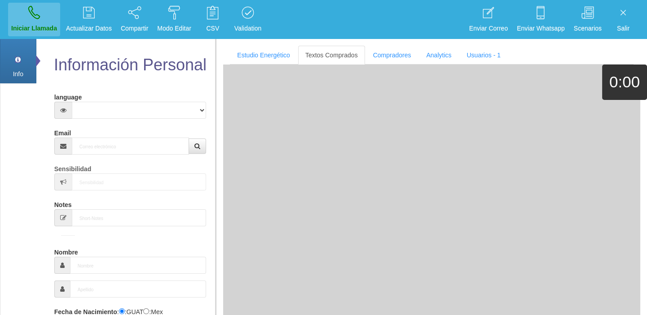
scroll to position [0, 0]
drag, startPoint x: 118, startPoint y: 166, endPoint x: 111, endPoint y: 162, distance: 8.3
click at [115, 197] on div "Notes" at bounding box center [130, 211] width 152 height 29
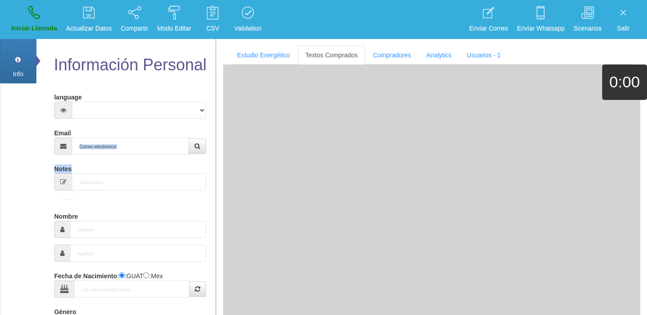
drag, startPoint x: 102, startPoint y: 154, endPoint x: 95, endPoint y: 150, distance: 8.5
click at [95, 150] on form "language Español Portugues [PERSON_NAME] Email Sensibilidad Notes Comprador de …" at bounding box center [130, 296] width 139 height 413
click at [95, 150] on input "Email" at bounding box center [131, 146] width 118 height 17
paste input "[EMAIL_ADDRESS][DOMAIN_NAME]"
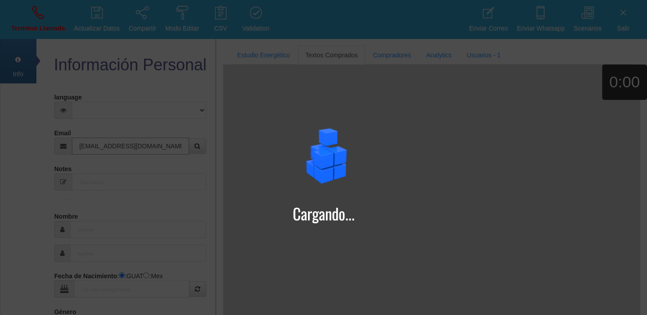
type input "[EMAIL_ADDRESS][DOMAIN_NAME]"
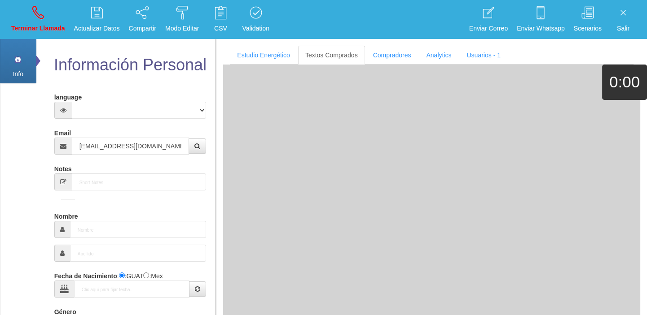
type input "[DATE]"
select select "4"
type input "Comprador bajo"
type input "[PERSON_NAME]"
select select "1"
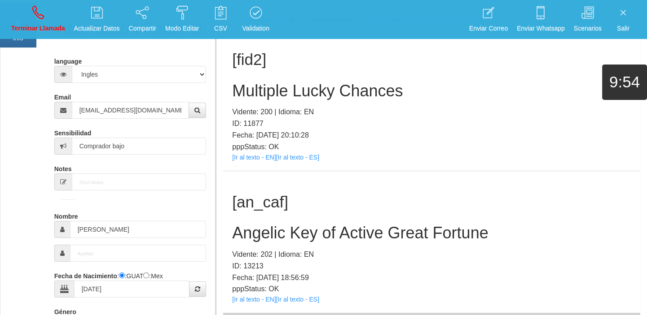
scroll to position [84, 0]
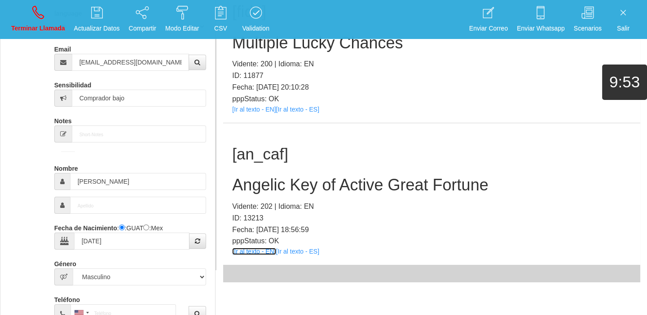
click at [249, 250] on link "[Ir al texto - EN]" at bounding box center [254, 251] width 44 height 7
drag, startPoint x: 267, startPoint y: 124, endPoint x: 273, endPoint y: 165, distance: 41.8
click at [271, 153] on div "[an_caf] Angelic Key of Active Great Fortune Vidente: 202 | Idioma: EN ID: 1321…" at bounding box center [431, 194] width 417 height 142
click at [273, 171] on div "[an_caf] Angelic Key of Active Great Fortune Vidente: 202 | Idioma: EN ID: 1321…" at bounding box center [431, 194] width 417 height 142
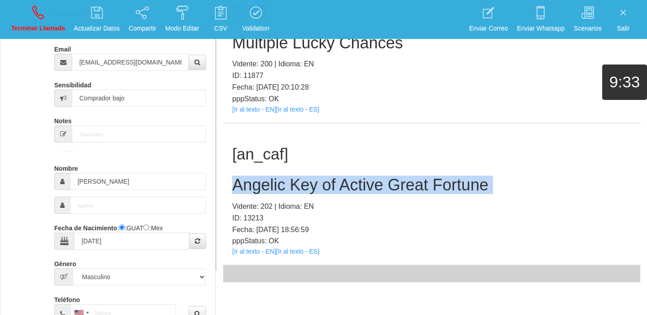
click at [273, 171] on div "[an_caf] Angelic Key of Active Great Fortune Vidente: 202 | Idioma: EN ID: 1321…" at bounding box center [431, 194] width 417 height 142
click at [32, 23] on p "Terminar Llamada" at bounding box center [38, 28] width 54 height 10
select select "0"
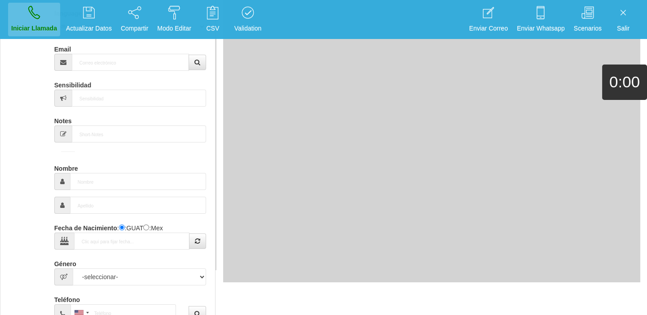
scroll to position [0, 0]
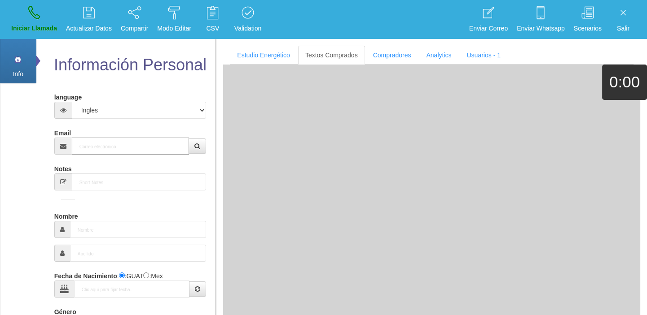
click at [158, 143] on input "Email" at bounding box center [131, 146] width 118 height 17
paste input "[EMAIL_ADDRESS][DOMAIN_NAME]"
type input "[EMAIL_ADDRESS][DOMAIN_NAME]"
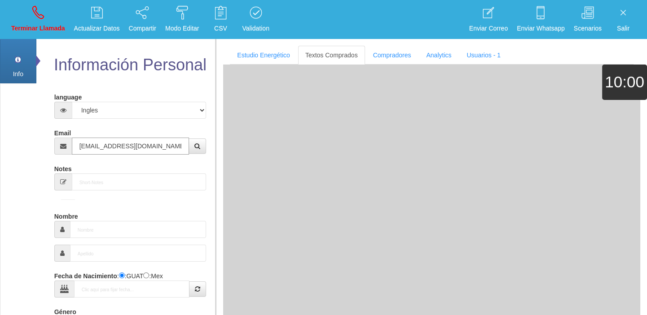
type input "[DATE]"
select select "1"
type input "Comprador simple"
type input "[PERSON_NAME]"
select select "1"
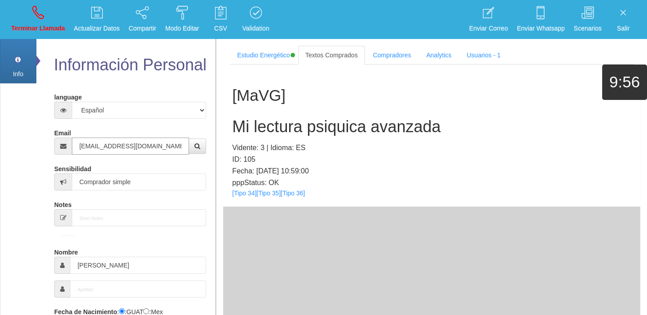
type input "[EMAIL_ADDRESS][DOMAIN_NAME]"
click at [34, 3] on link "Terminar Llamada" at bounding box center [38, 20] width 60 height 34
select select "0"
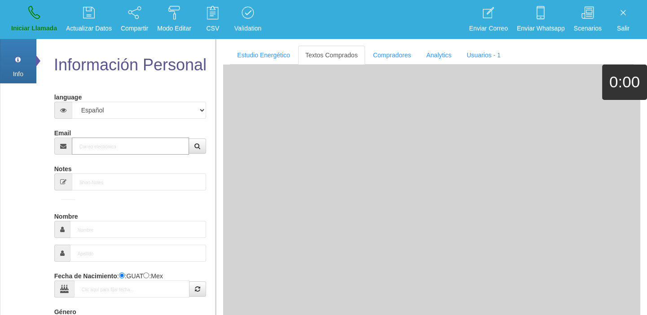
click at [89, 143] on input "Email" at bounding box center [131, 146] width 118 height 17
paste input "[EMAIL_ADDRESS][DOMAIN_NAME]"
type input "[EMAIL_ADDRESS][DOMAIN_NAME]"
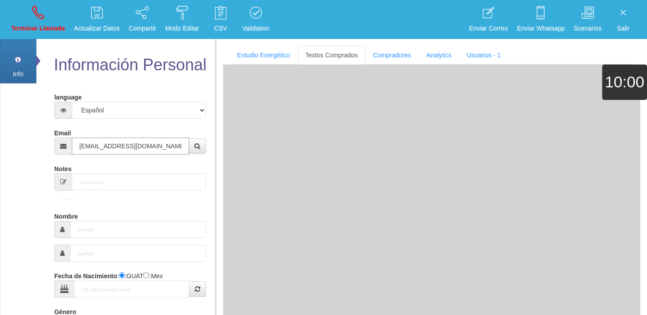
type input "[DATE]"
select select "4"
type input "Comprador bajo"
type input "[PERSON_NAME]"
select select "1"
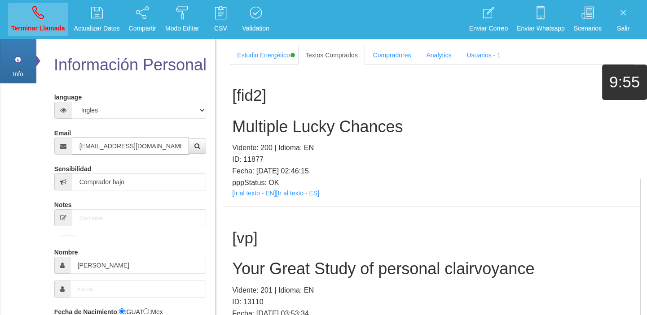
type input "[EMAIL_ADDRESS][DOMAIN_NAME]"
click at [29, 14] on link "Terminar Llamada" at bounding box center [38, 20] width 60 height 34
